Goal: Information Seeking & Learning: Learn about a topic

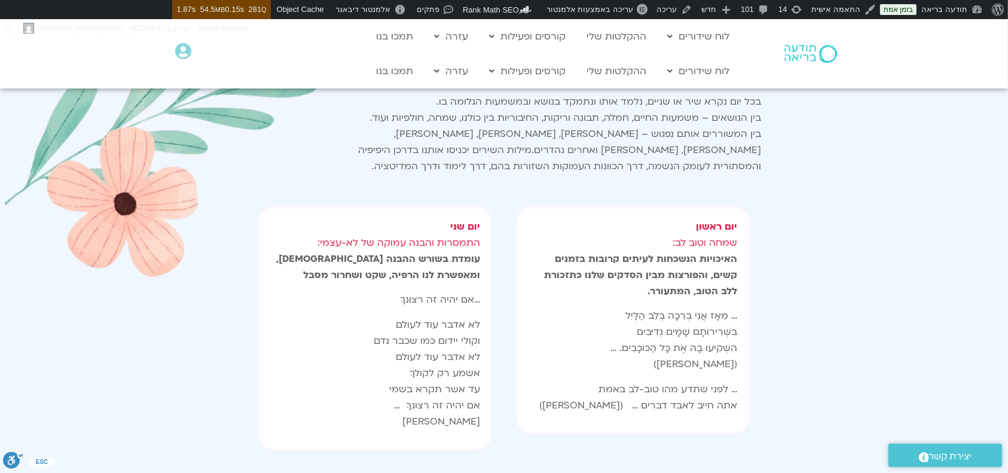
scroll to position [957, 0]
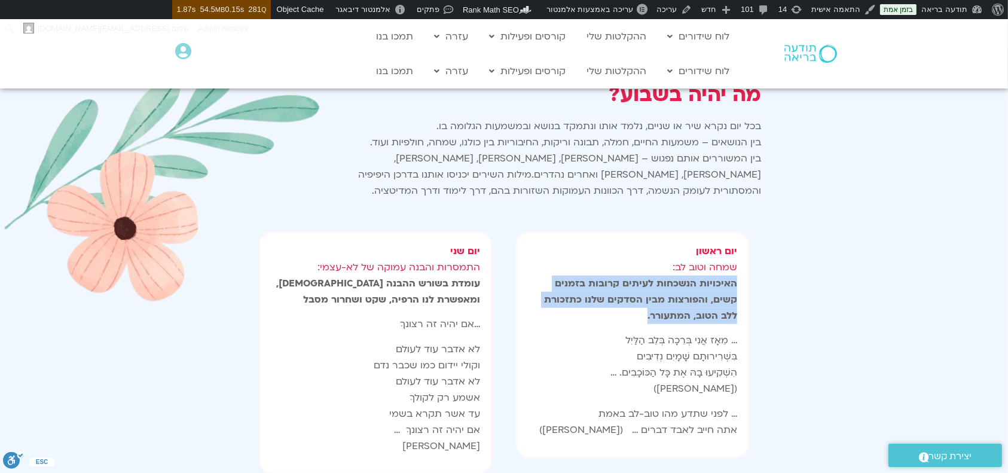
drag, startPoint x: 687, startPoint y: 295, endPoint x: 739, endPoint y: 264, distance: 60.6
click at [739, 264] on div "יום ראשון שמחה וטוב לב: האיכויות הנשכחות לעיתים קרובות בזמנים קשים, והפורצות מב…" at bounding box center [632, 344] width 233 height 227
copy strong "האיכויות הנשכחות לעיתים קרובות בזמנים קשים, והפורצות מבין הסדקים שלנו כתזכורת ל…"
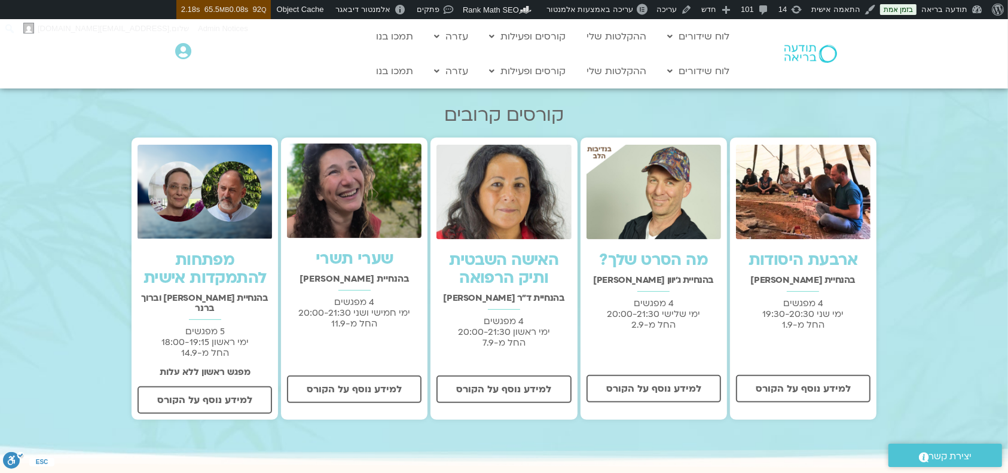
scroll to position [398, 0]
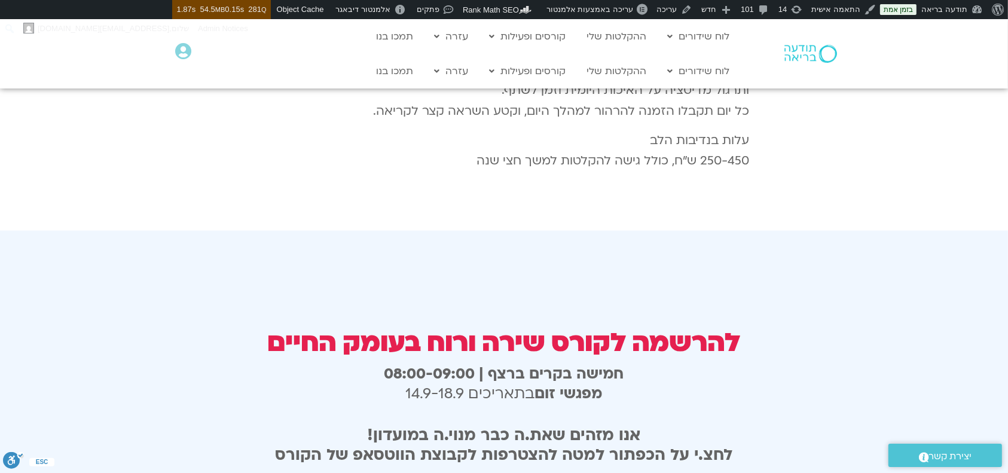
scroll to position [1993, 0]
